Goal: Transaction & Acquisition: Book appointment/travel/reservation

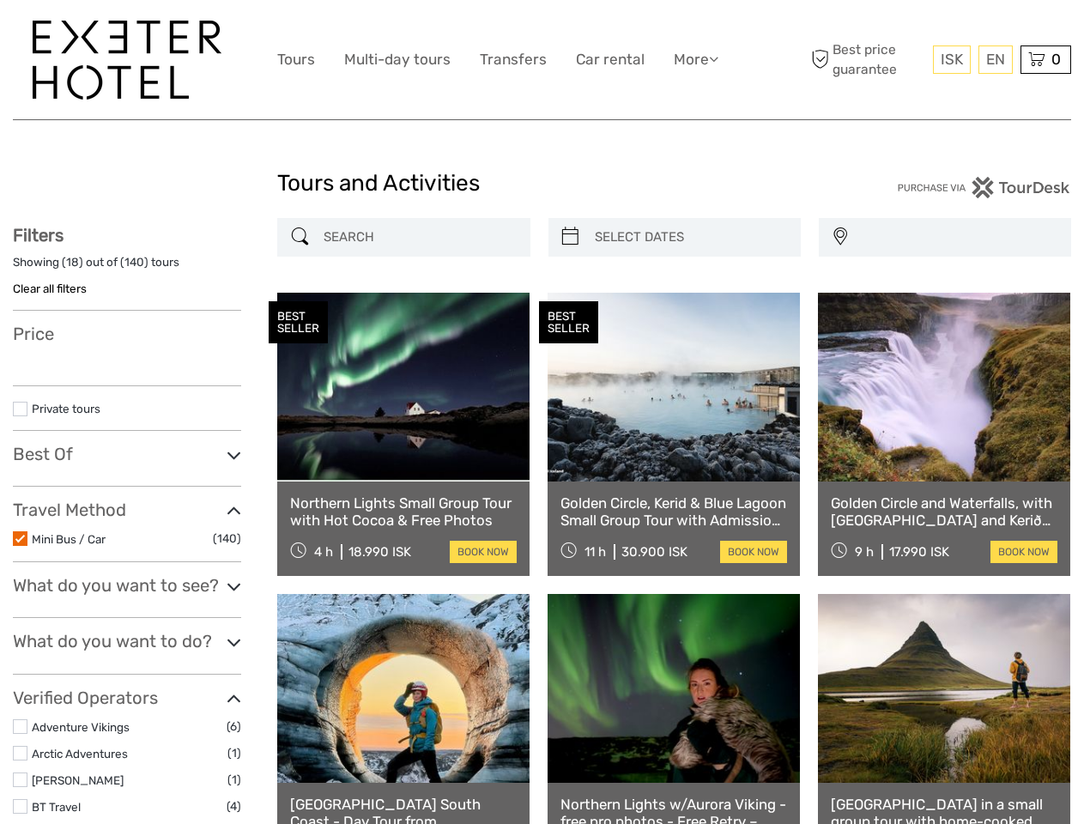
select select
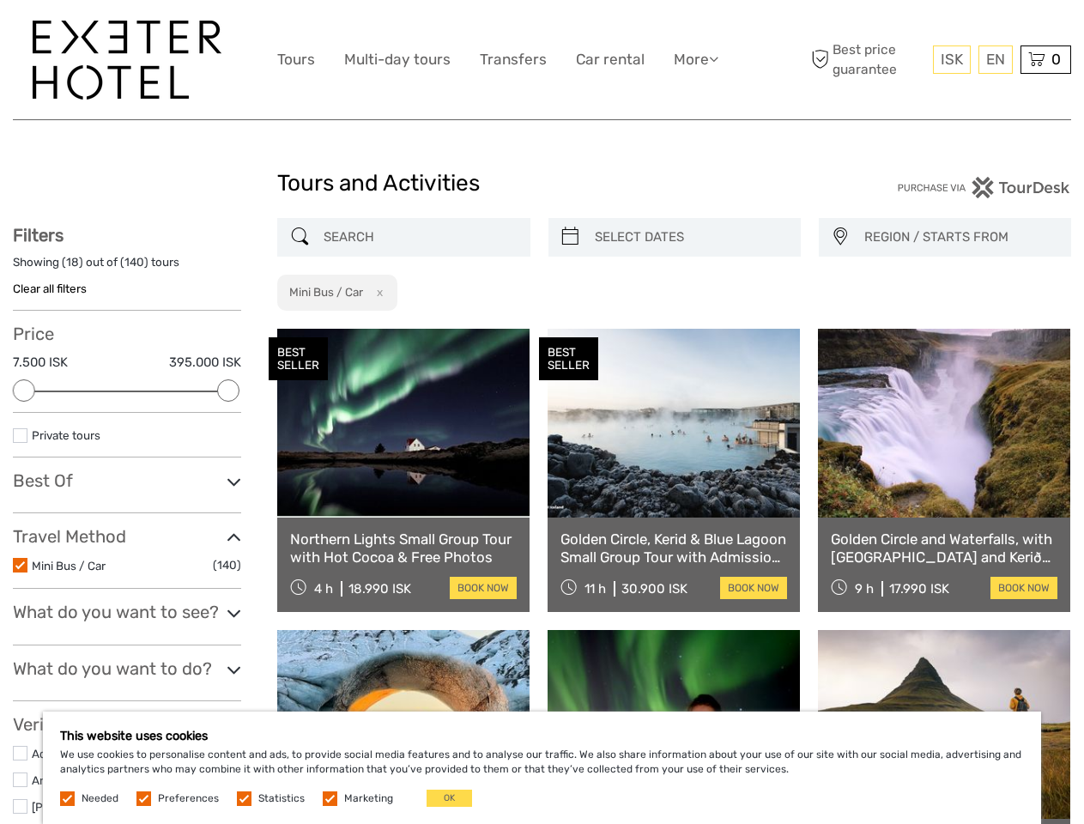
click at [694, 59] on link "More" at bounding box center [696, 59] width 45 height 25
click at [715, 58] on icon at bounding box center [713, 58] width 9 height 15
click at [951, 59] on span "ISK" at bounding box center [952, 59] width 22 height 17
click at [995, 59] on div "EN English Español Deutsch" at bounding box center [995, 59] width 34 height 28
click at [1045, 59] on div "0 Items Total 0 ISK Checkout The shopping cart is empty." at bounding box center [1045, 59] width 51 height 28
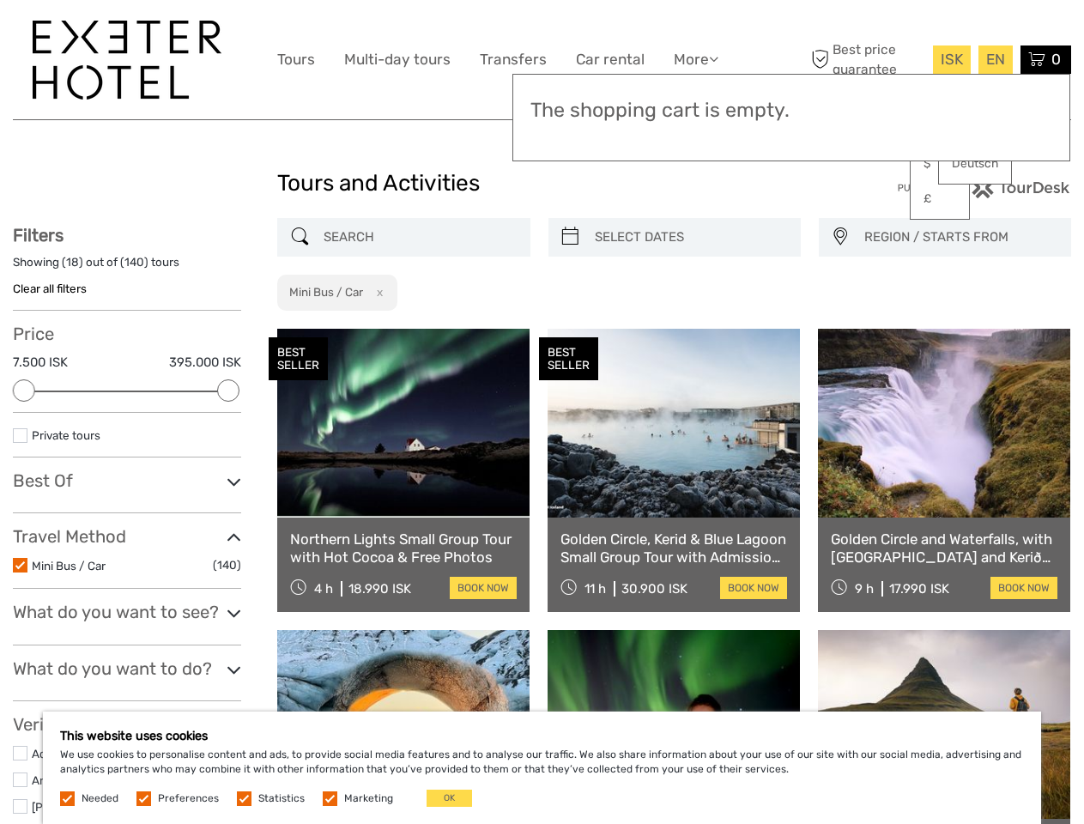
click at [24, 390] on div at bounding box center [24, 390] width 22 height 22
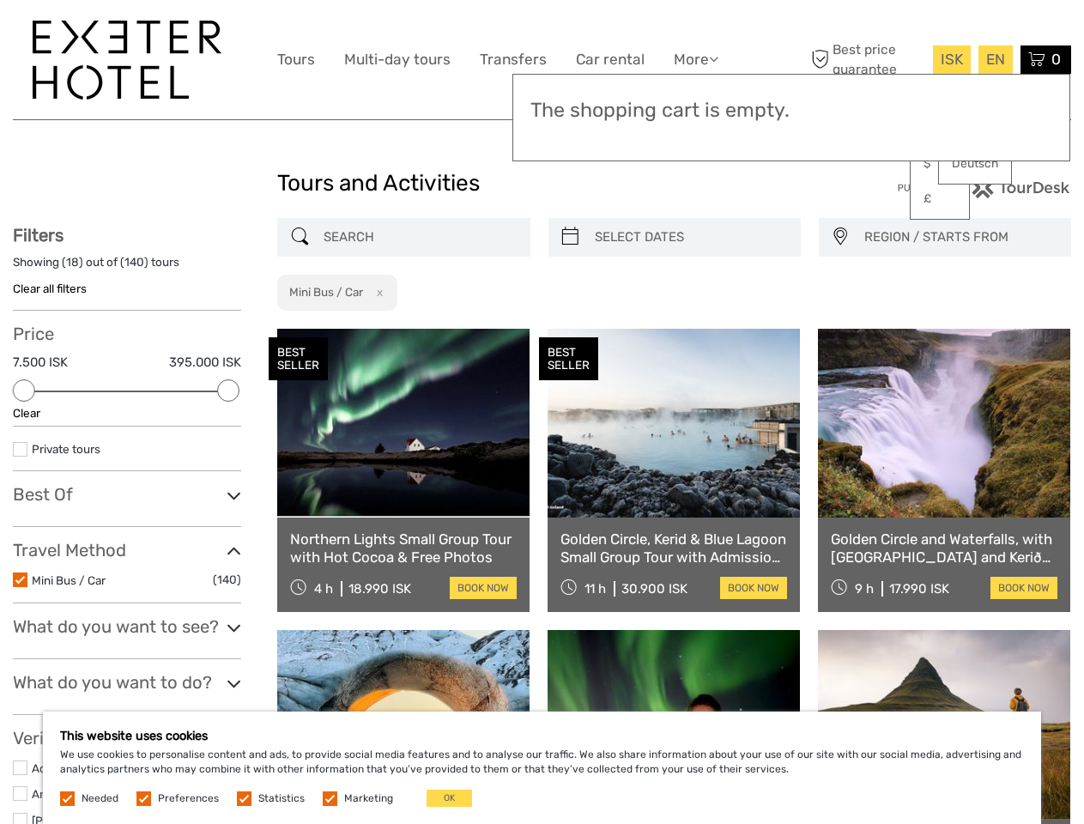
click at [228, 390] on div "Filters Showing ( 18 ) out of ( 140 ) tours Clear all filters Price 7.500 ISK 3…" at bounding box center [127, 801] width 228 height 1153
click at [570, 329] on link at bounding box center [674, 423] width 252 height 189
click at [689, 329] on link at bounding box center [674, 423] width 252 height 189
click at [839, 329] on link at bounding box center [944, 423] width 252 height 189
